Goal: Task Accomplishment & Management: Manage account settings

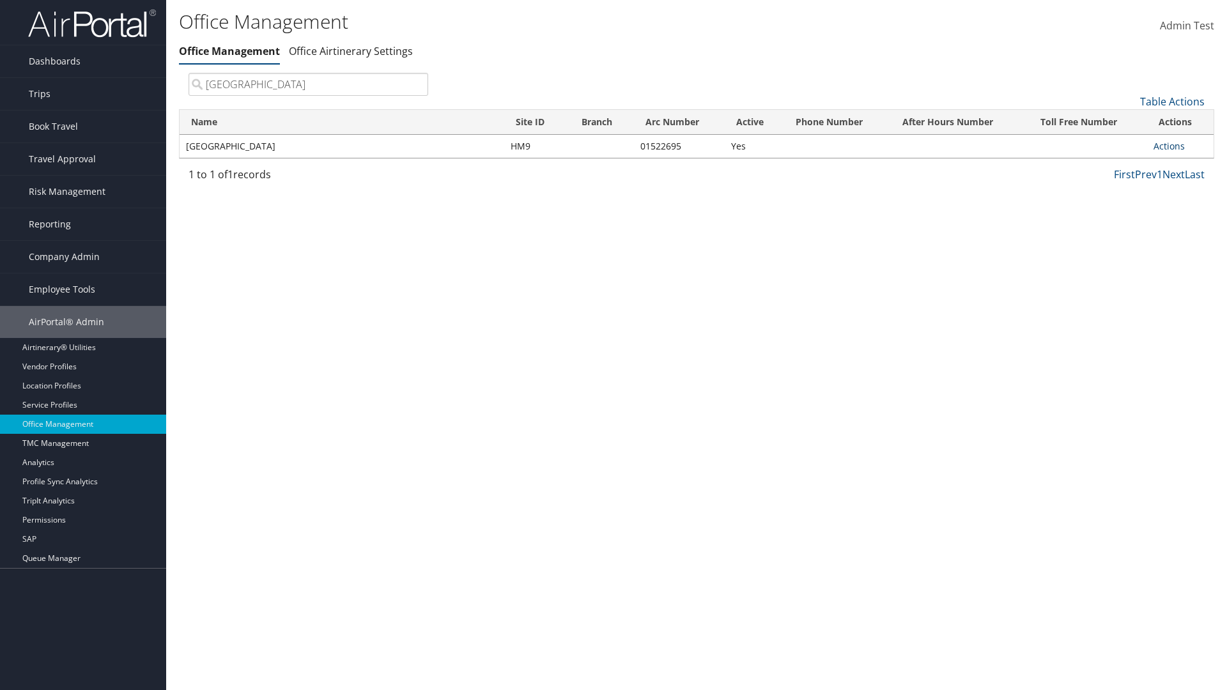
type input "[GEOGRAPHIC_DATA]"
click at [1168, 146] on link "Actions" at bounding box center [1168, 146] width 31 height 12
click at [1126, 273] on link "Manage Office Queues" at bounding box center [1127, 274] width 108 height 22
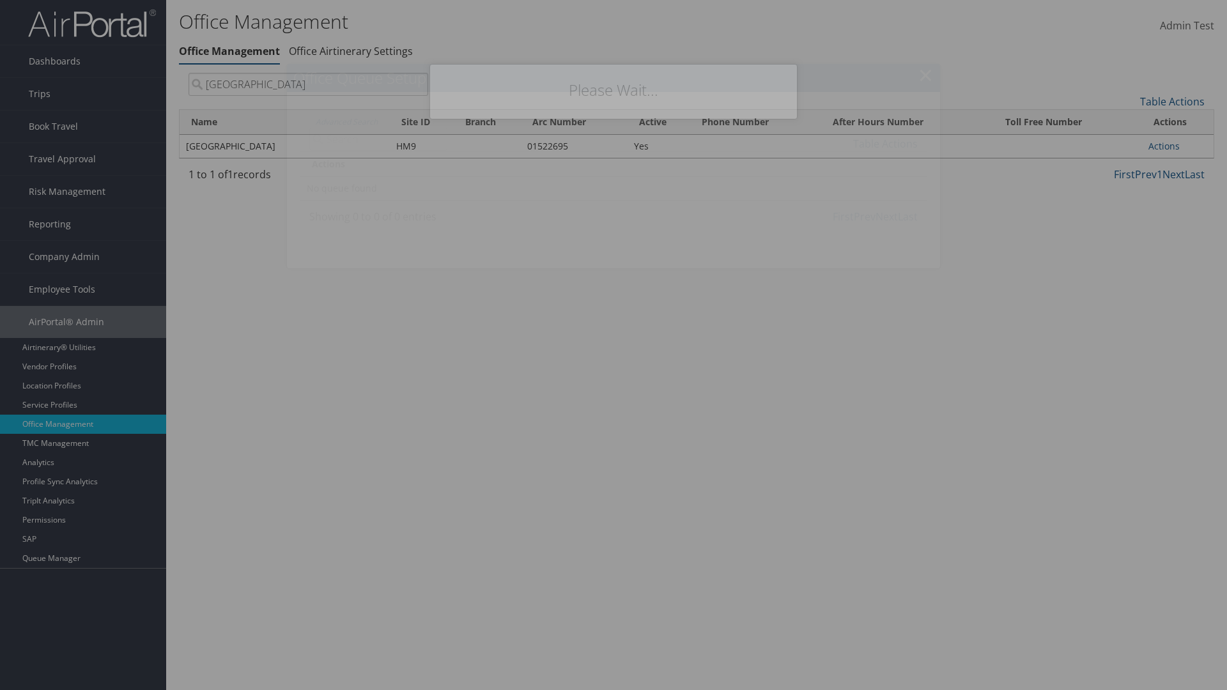
click at [885, 143] on link "Table Actions" at bounding box center [885, 144] width 65 height 14
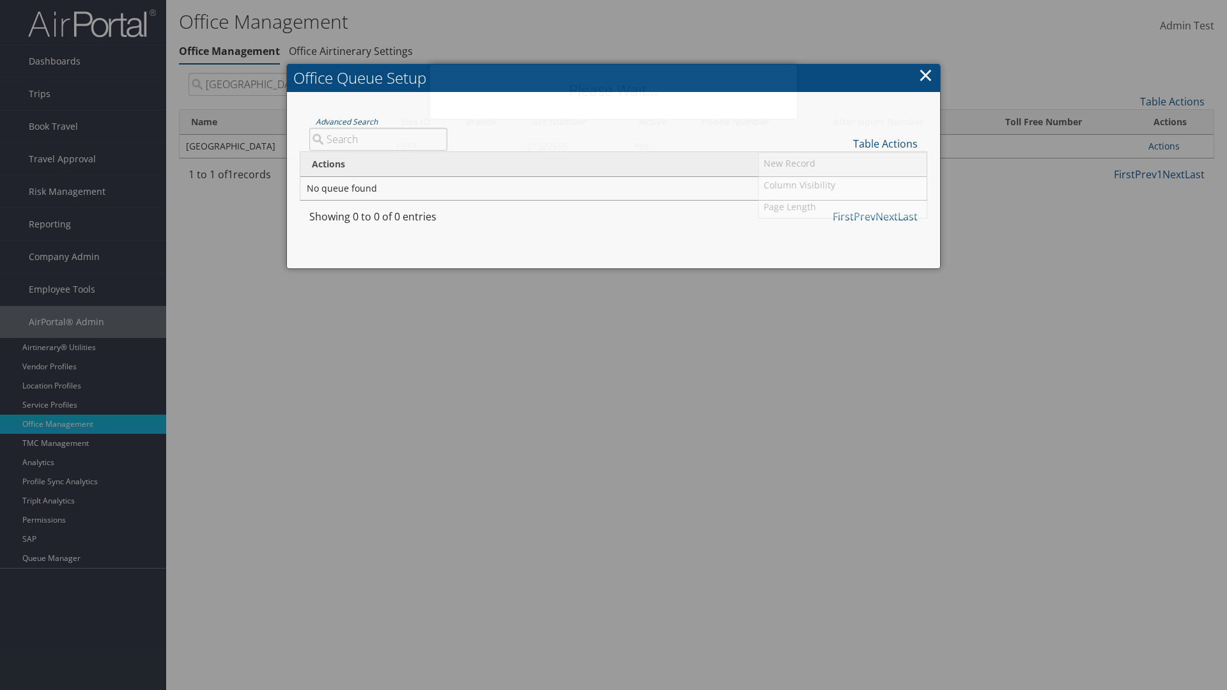
click at [0, 0] on input "Category" at bounding box center [0, 0] width 0 height 0
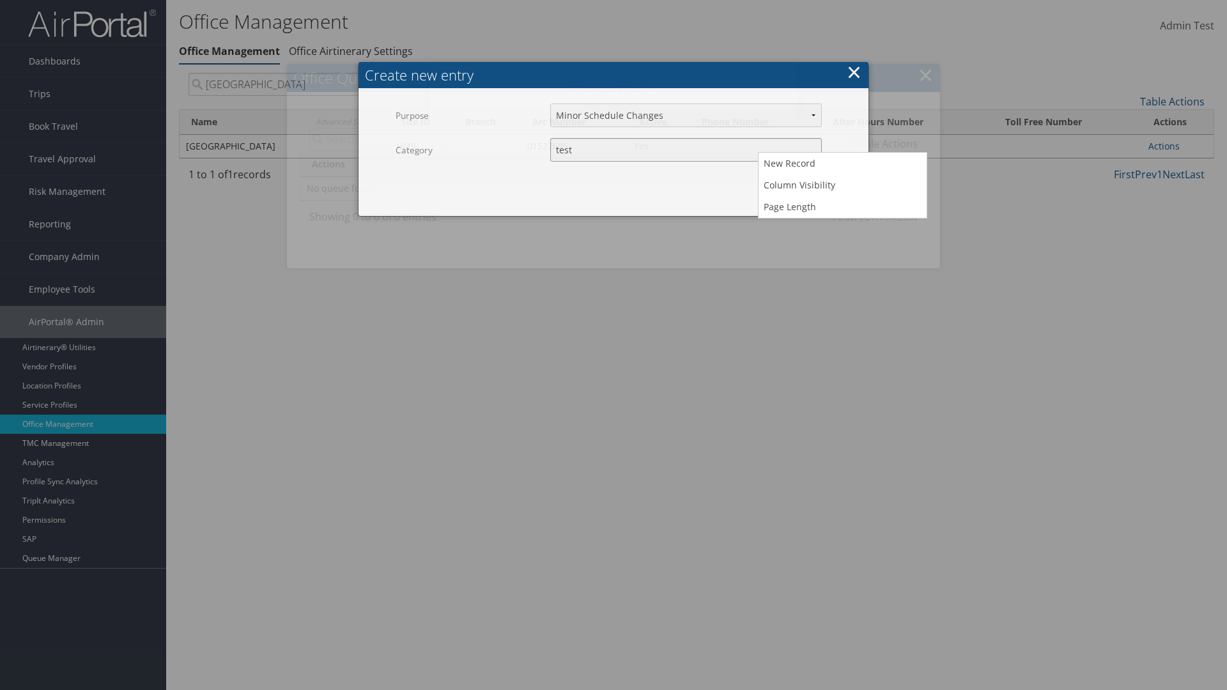
type input "test"
click at [825, 173] on button "Create" at bounding box center [825, 188] width 61 height 30
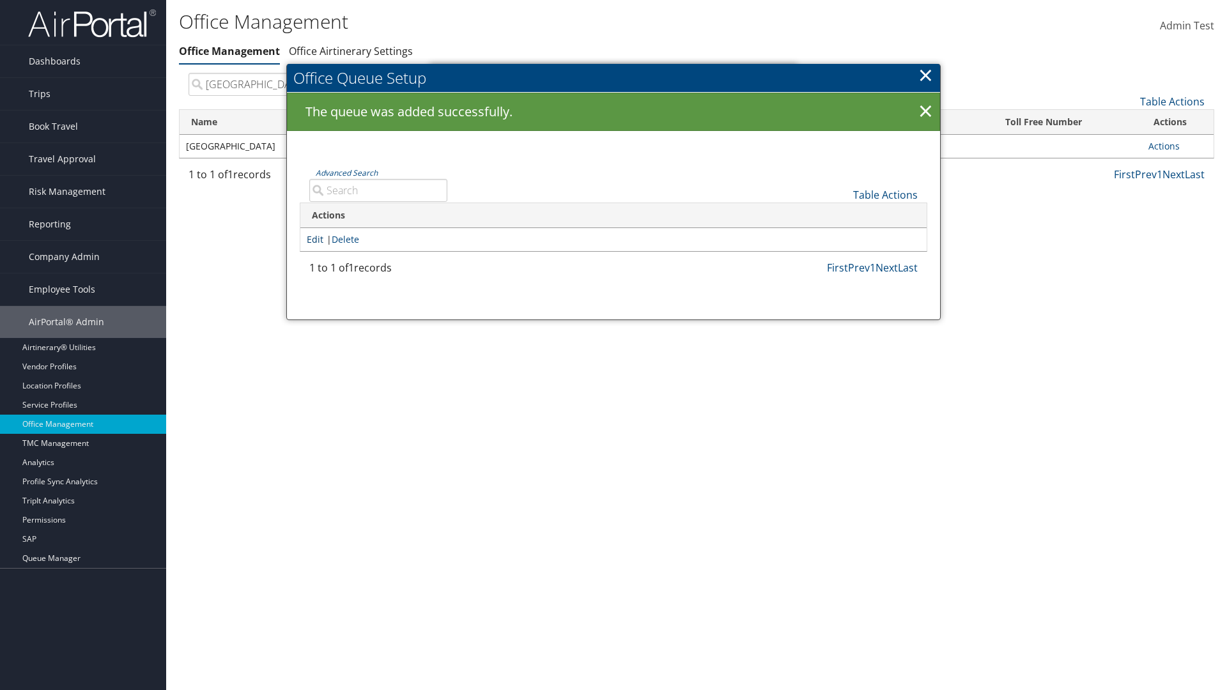
click at [315, 239] on link "Edit" at bounding box center [315, 239] width 17 height 12
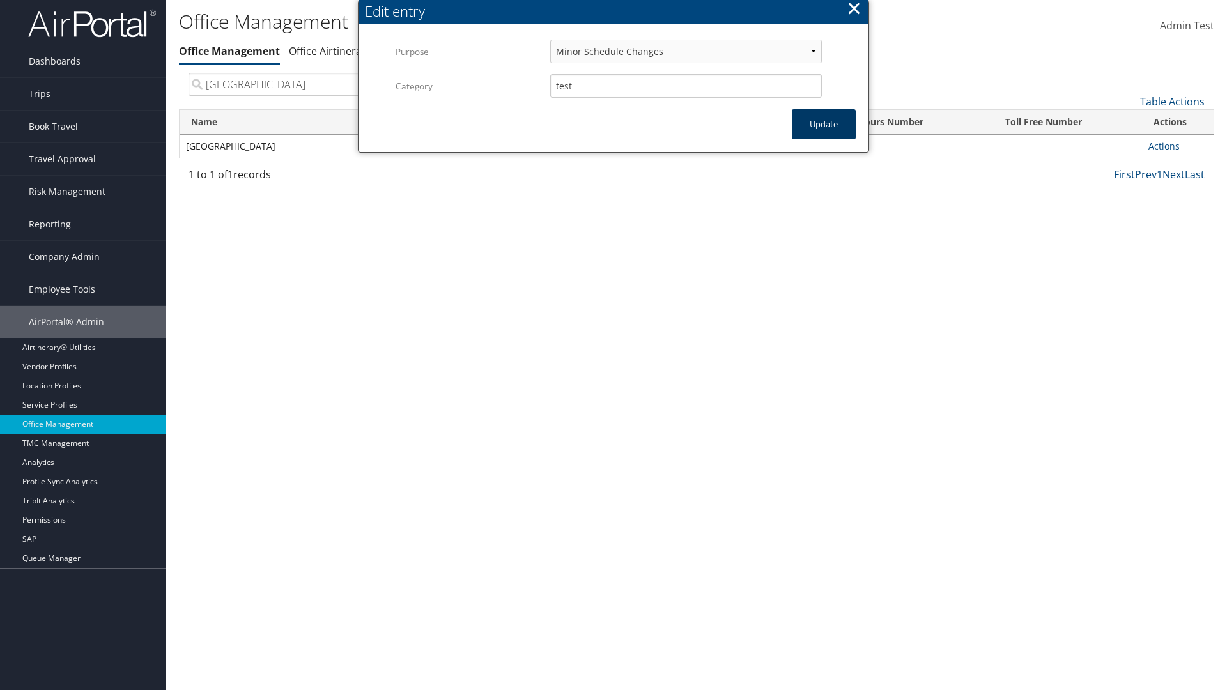
click at [823, 124] on button "Update" at bounding box center [824, 124] width 64 height 30
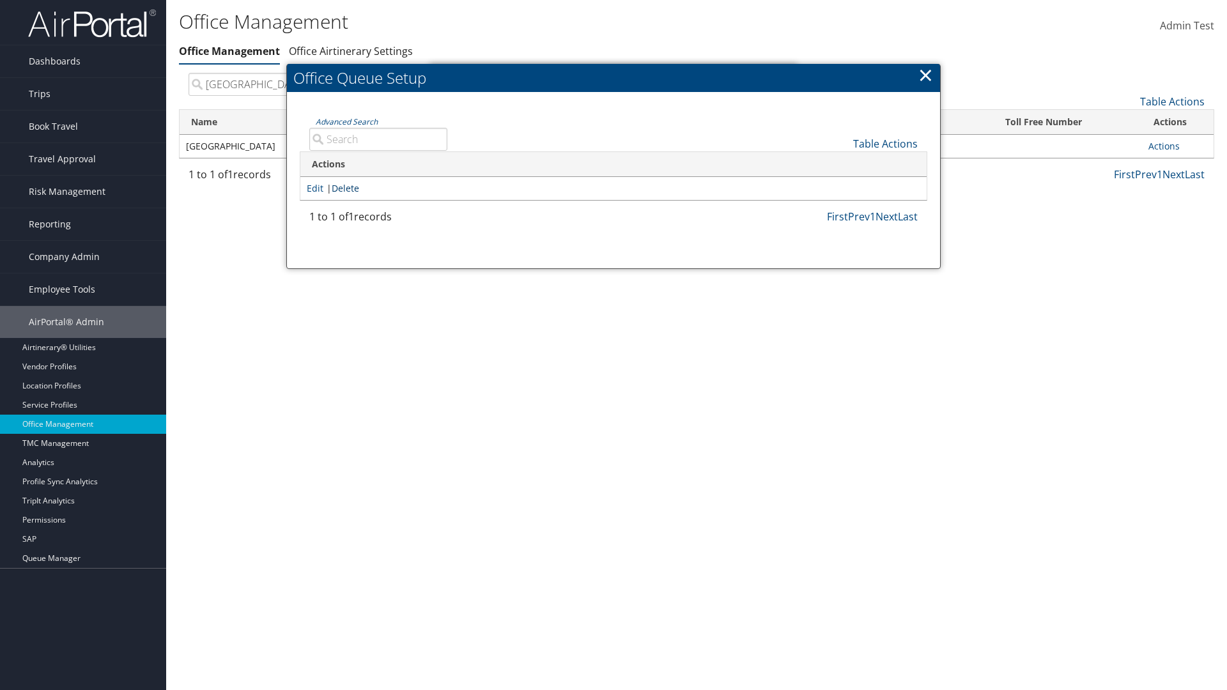
click at [348, 188] on link "Delete" at bounding box center [345, 188] width 27 height 12
click at [0, 0] on button "Delete" at bounding box center [0, 0] width 0 height 0
